Goal: Navigation & Orientation: Understand site structure

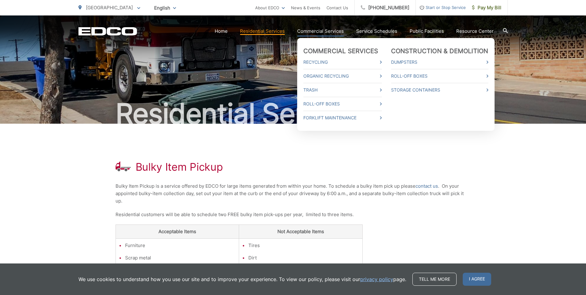
click at [311, 30] on link "Commercial Services" at bounding box center [320, 31] width 47 height 7
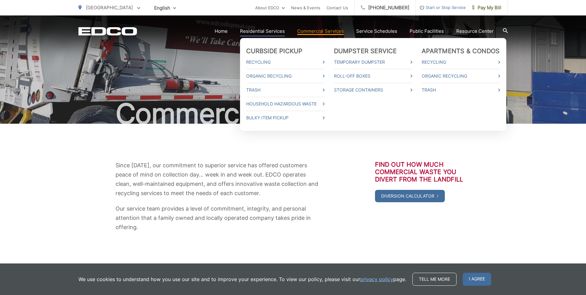
click at [275, 31] on link "Residential Services" at bounding box center [262, 31] width 45 height 7
